Goal: Task Accomplishment & Management: Use online tool/utility

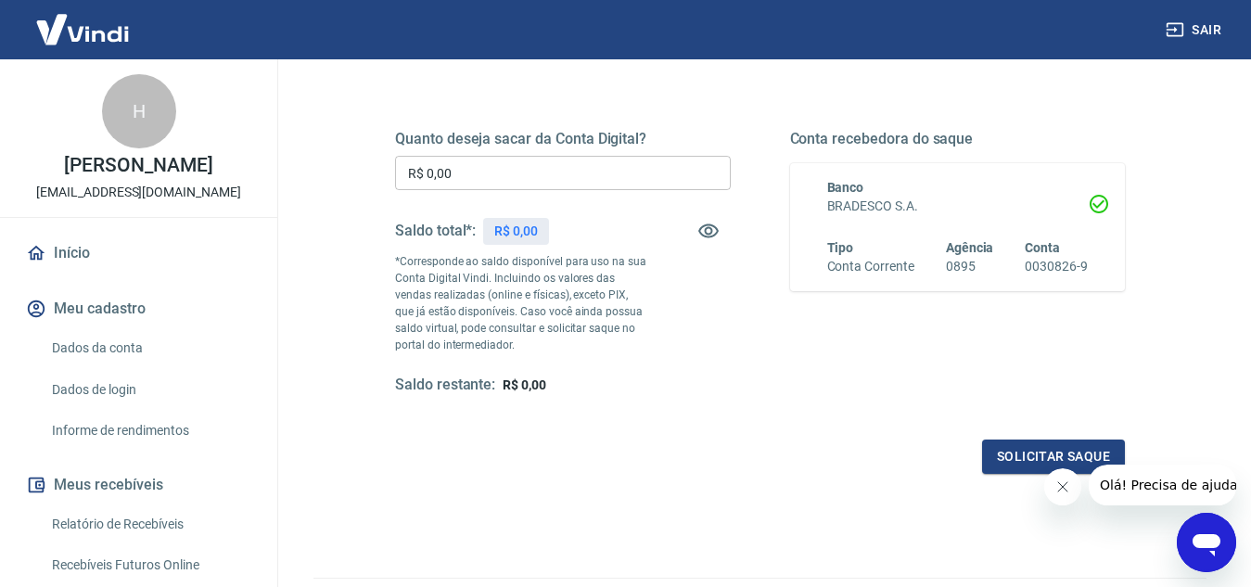
scroll to position [278, 0]
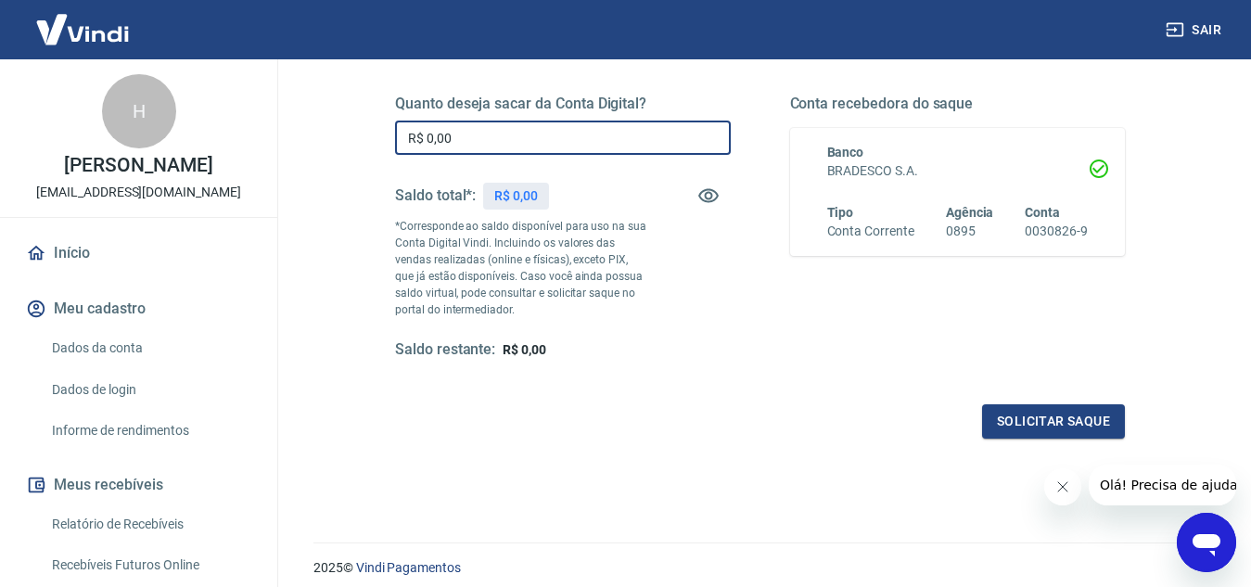
click at [525, 133] on input "R$ 0,00" at bounding box center [563, 138] width 336 height 34
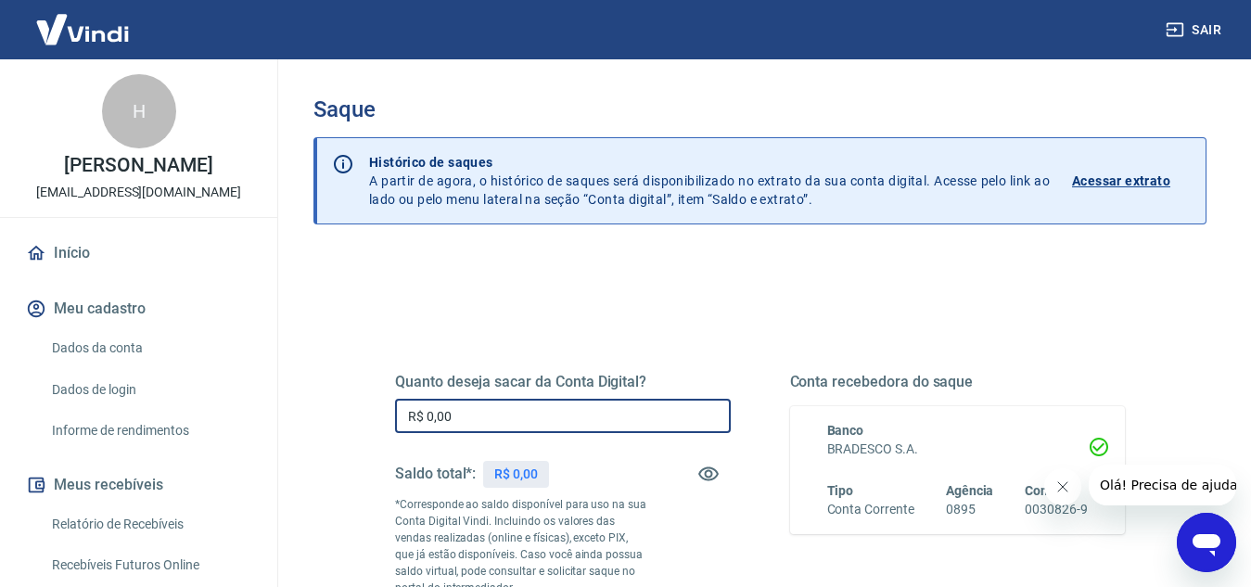
scroll to position [347, 0]
